Goal: Transaction & Acquisition: Purchase product/service

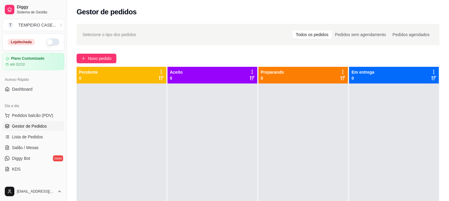
scroll to position [66, 0]
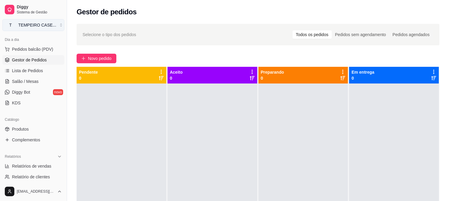
click at [52, 25] on button "T TEMPEIRO CASE ..." at bounding box center [33, 25] width 62 height 12
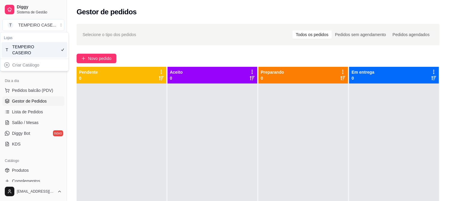
scroll to position [0, 0]
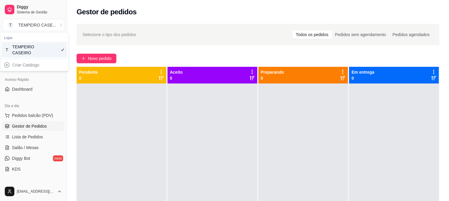
click at [103, 141] on div at bounding box center [122, 184] width 90 height 201
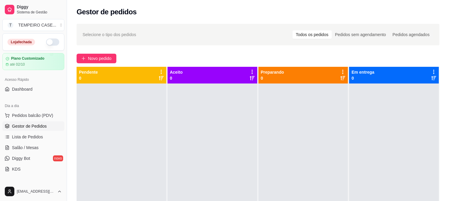
click at [49, 44] on button "button" at bounding box center [52, 42] width 13 height 7
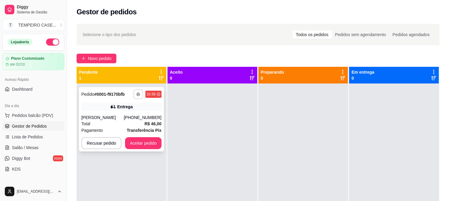
click at [138, 94] on icon "button" at bounding box center [138, 94] width 3 height 1
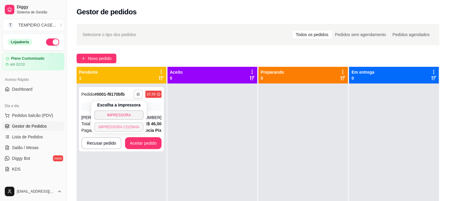
click at [122, 130] on button "IMPRESSORA COZINHA" at bounding box center [118, 128] width 49 height 10
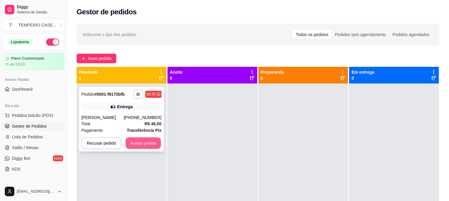
click at [143, 142] on button "Aceitar pedido" at bounding box center [143, 144] width 35 height 12
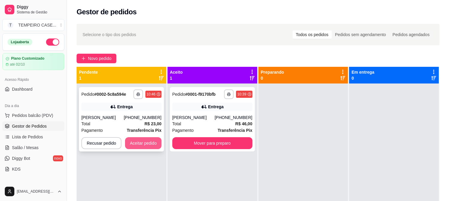
click at [127, 140] on button "Aceitar pedido" at bounding box center [143, 144] width 36 height 12
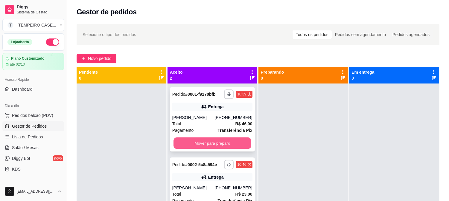
click at [188, 148] on button "Mover para preparo" at bounding box center [212, 144] width 78 height 12
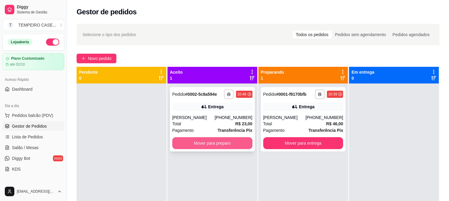
click at [209, 146] on button "Mover para preparo" at bounding box center [212, 144] width 80 height 12
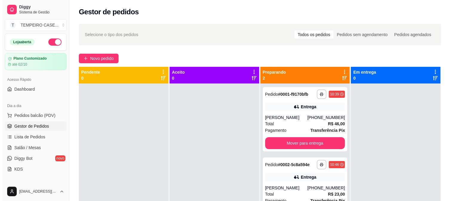
scroll to position [16, 0]
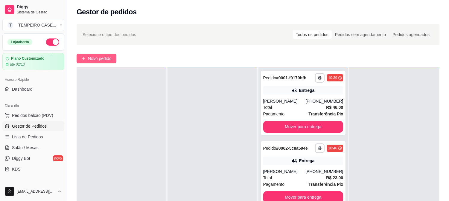
click at [91, 63] on button "Novo pedido" at bounding box center [97, 59] width 40 height 10
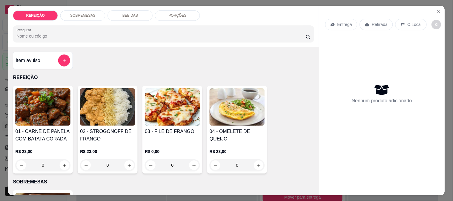
click at [92, 60] on div "Item avulso REFEIÇÃO 01 - CARNE DE PANELA COM BATATA CORADA R$ 23,00 0 02 - STR…" at bounding box center [163, 121] width 311 height 149
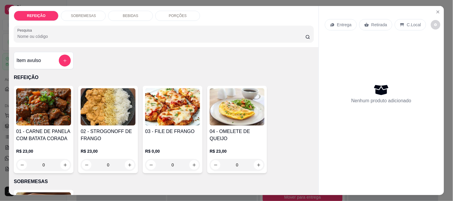
click at [153, 100] on img at bounding box center [172, 106] width 55 height 37
click at [439, 13] on button "Close" at bounding box center [439, 12] width 10 height 10
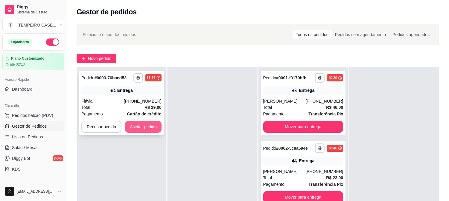
click at [146, 124] on button "Aceitar pedido" at bounding box center [143, 127] width 36 height 12
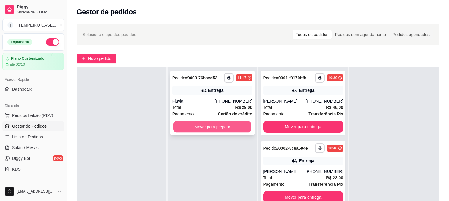
click at [200, 126] on button "Mover para preparo" at bounding box center [212, 127] width 78 height 12
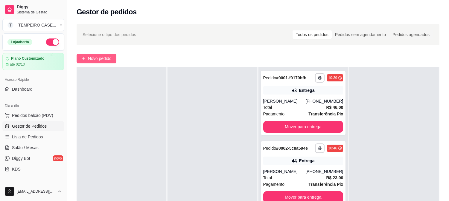
click at [87, 56] on button "Novo pedido" at bounding box center [97, 59] width 40 height 10
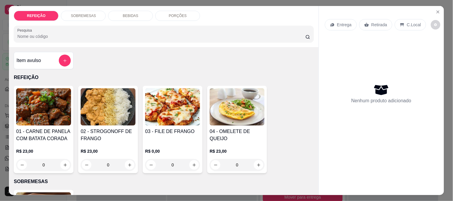
click at [180, 117] on img at bounding box center [172, 106] width 55 height 37
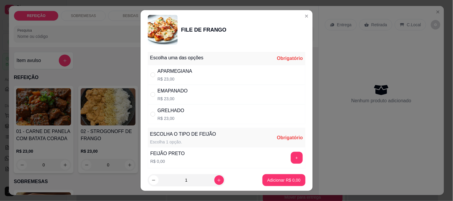
click at [177, 75] on div "APARMEGIANA R$ 23,00" at bounding box center [175, 75] width 35 height 14
radio input "true"
click at [291, 155] on button "+" at bounding box center [297, 158] width 12 height 12
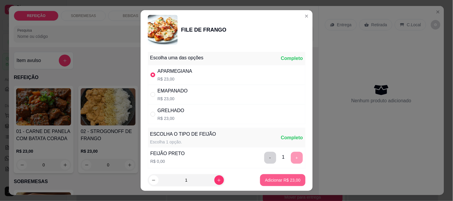
click at [275, 175] on button "Adicionar R$ 23,00" at bounding box center [282, 181] width 45 height 12
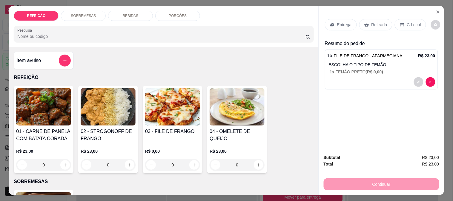
click at [337, 22] on p "Entrega" at bounding box center [344, 25] width 15 height 6
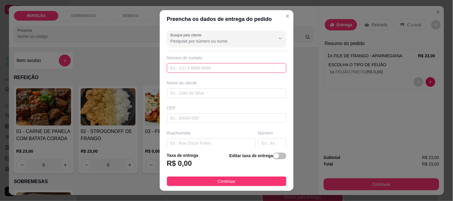
click at [192, 68] on input "text" at bounding box center [227, 68] width 120 height 10
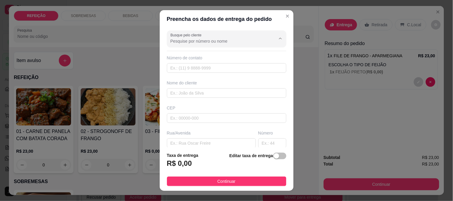
click at [210, 41] on input "Busque pelo cliente" at bounding box center [219, 41] width 96 height 6
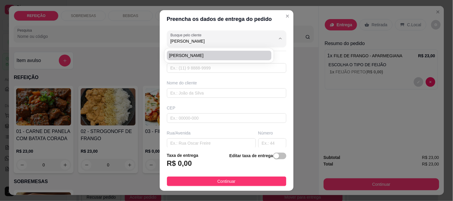
click at [194, 56] on span "[PERSON_NAME]" at bounding box center [216, 56] width 94 height 6
type input "[PERSON_NAME]"
type input "8193120194"
type input "[PERSON_NAME]"
type input "rua do marcão"
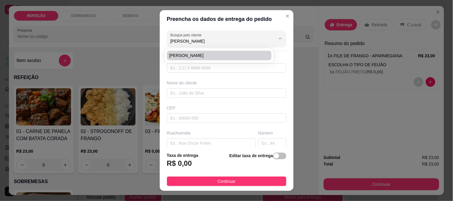
type input "IPOJUCA"
type input "Em frente ao ray bronze"
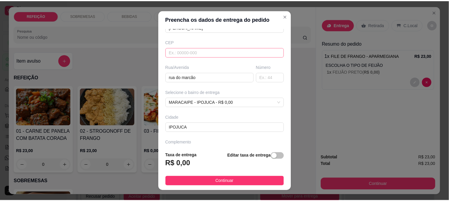
scroll to position [82, 0]
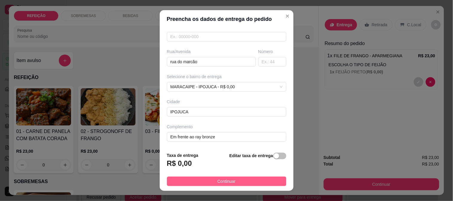
type input "[PERSON_NAME]"
click at [233, 179] on button "Continuar" at bounding box center [227, 182] width 120 height 10
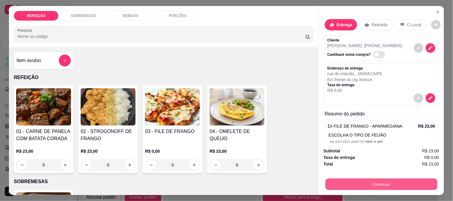
click at [359, 181] on button "Continuar" at bounding box center [382, 185] width 112 height 12
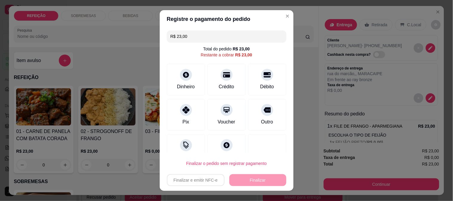
drag, startPoint x: 195, startPoint y: 87, endPoint x: 275, endPoint y: 148, distance: 100.9
drag, startPoint x: 275, startPoint y: 148, endPoint x: 181, endPoint y: 118, distance: 98.5
click at [181, 118] on div "Pix" at bounding box center [186, 113] width 42 height 35
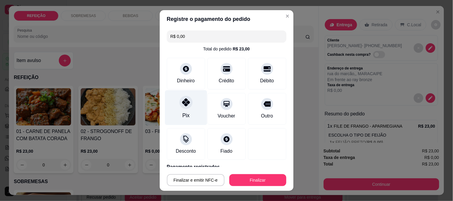
click at [186, 113] on div "Pix" at bounding box center [186, 107] width 42 height 35
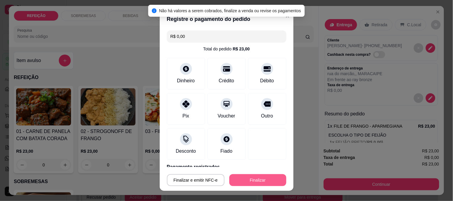
click at [242, 180] on button "Finalizar" at bounding box center [258, 181] width 57 height 12
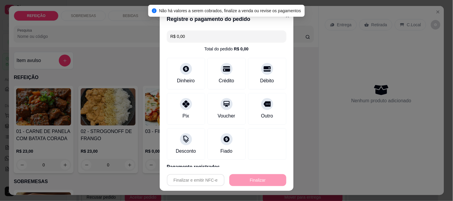
type input "-R$ 23,00"
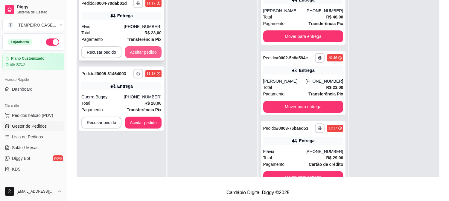
click at [151, 51] on button "Aceitar pedido" at bounding box center [143, 52] width 36 height 12
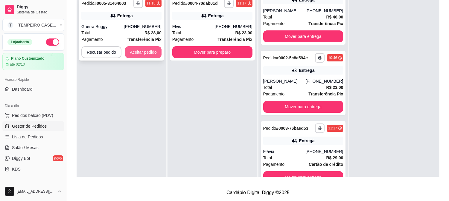
click at [150, 52] on button "Aceitar pedido" at bounding box center [143, 52] width 36 height 12
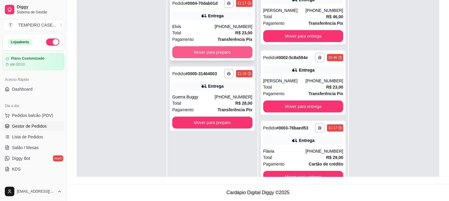
scroll to position [16, 0]
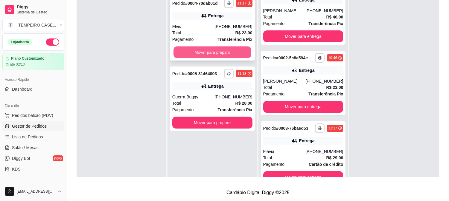
click at [192, 51] on button "Mover para preparo" at bounding box center [212, 53] width 78 height 12
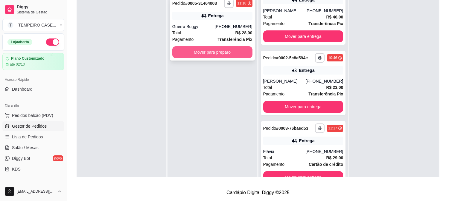
click at [200, 52] on button "Mover para preparo" at bounding box center [212, 52] width 80 height 12
click at [187, 48] on button "Mover para preparo" at bounding box center [212, 53] width 78 height 12
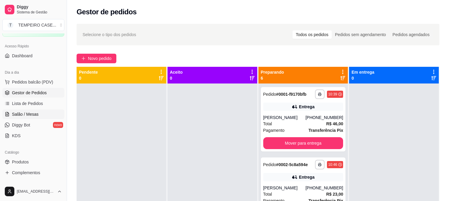
scroll to position [33, 0]
click at [22, 162] on span "Produtos" at bounding box center [20, 163] width 17 height 6
